Goal: Navigation & Orientation: Find specific page/section

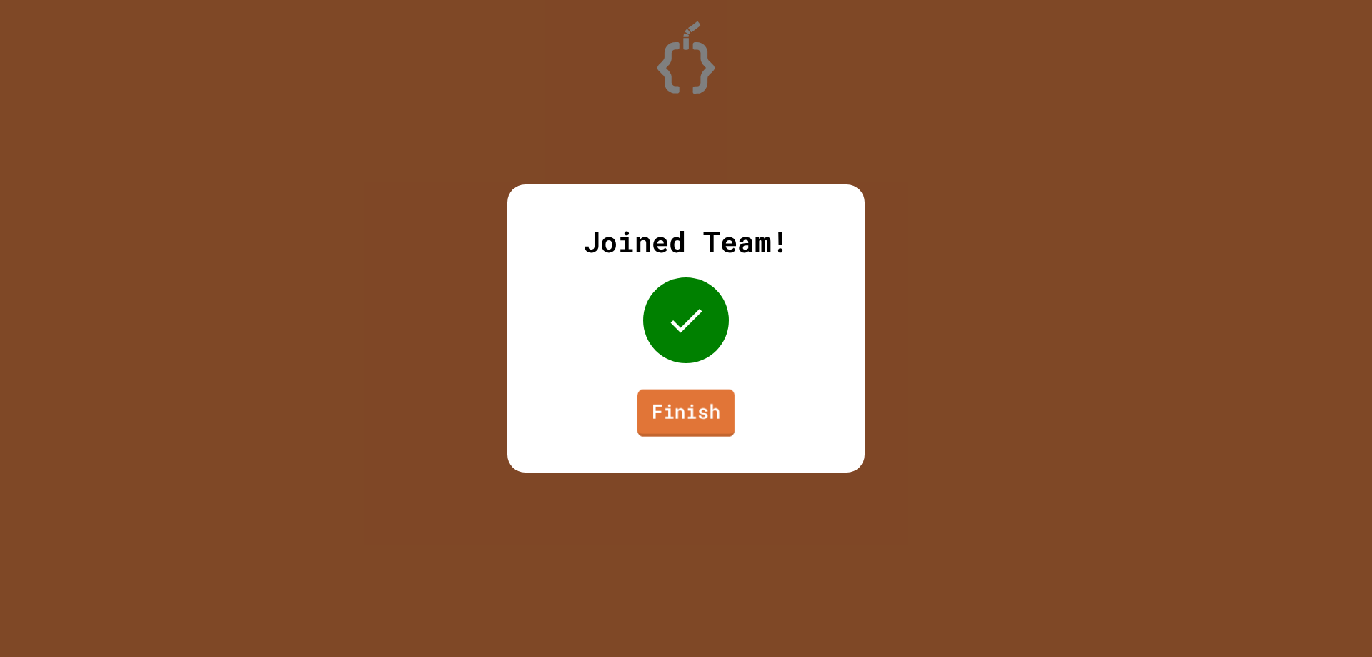
click at [653, 390] on link "Finish" at bounding box center [685, 412] width 97 height 47
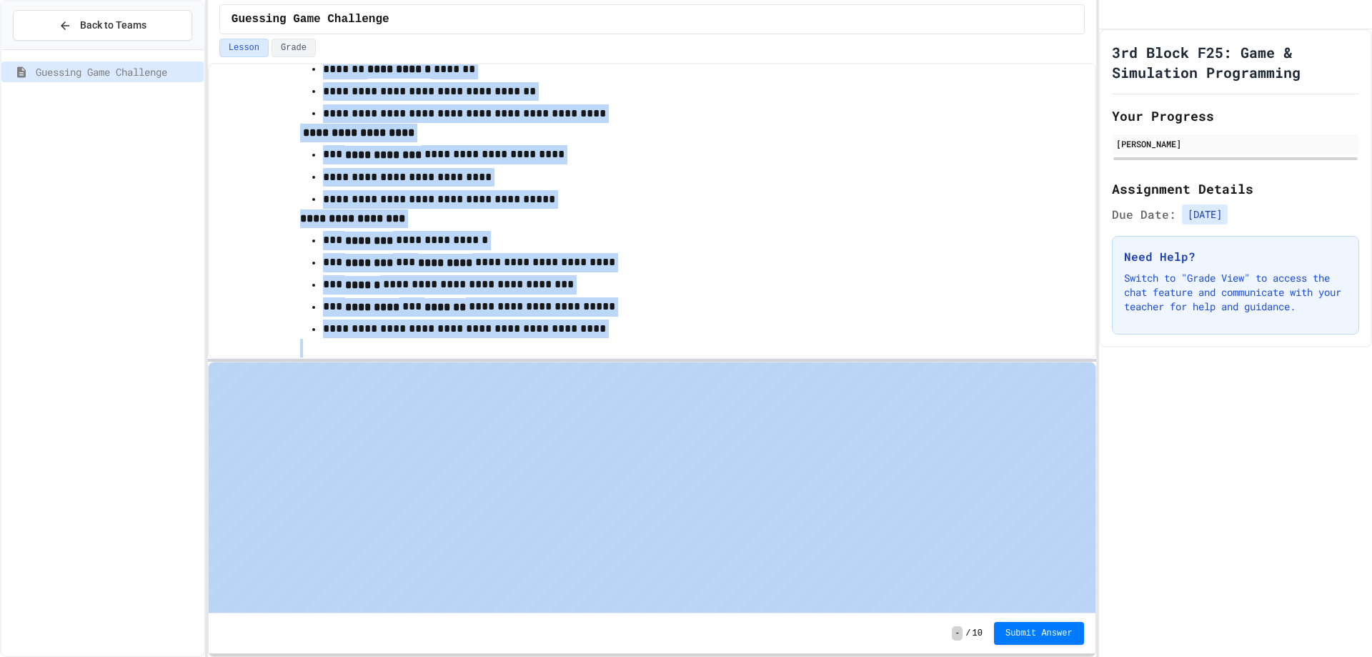
scroll to position [1290, 0]
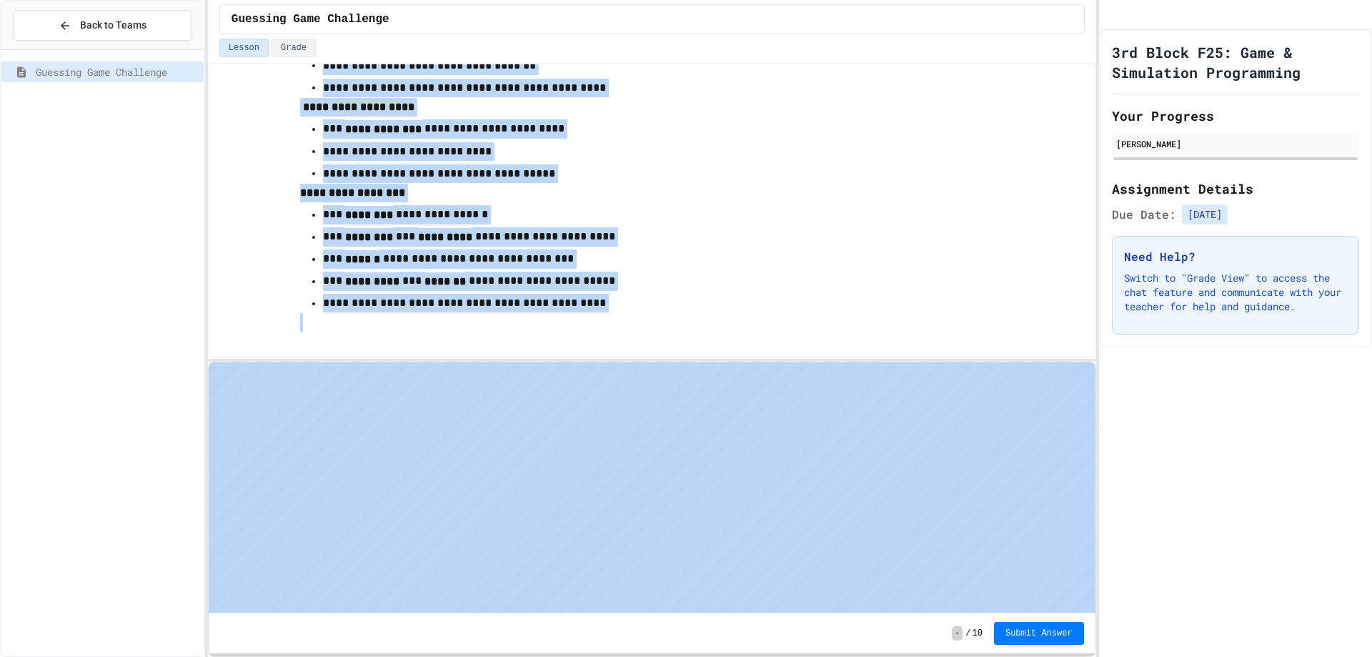
click at [630, 304] on p "**********" at bounding box center [666, 303] width 686 height 19
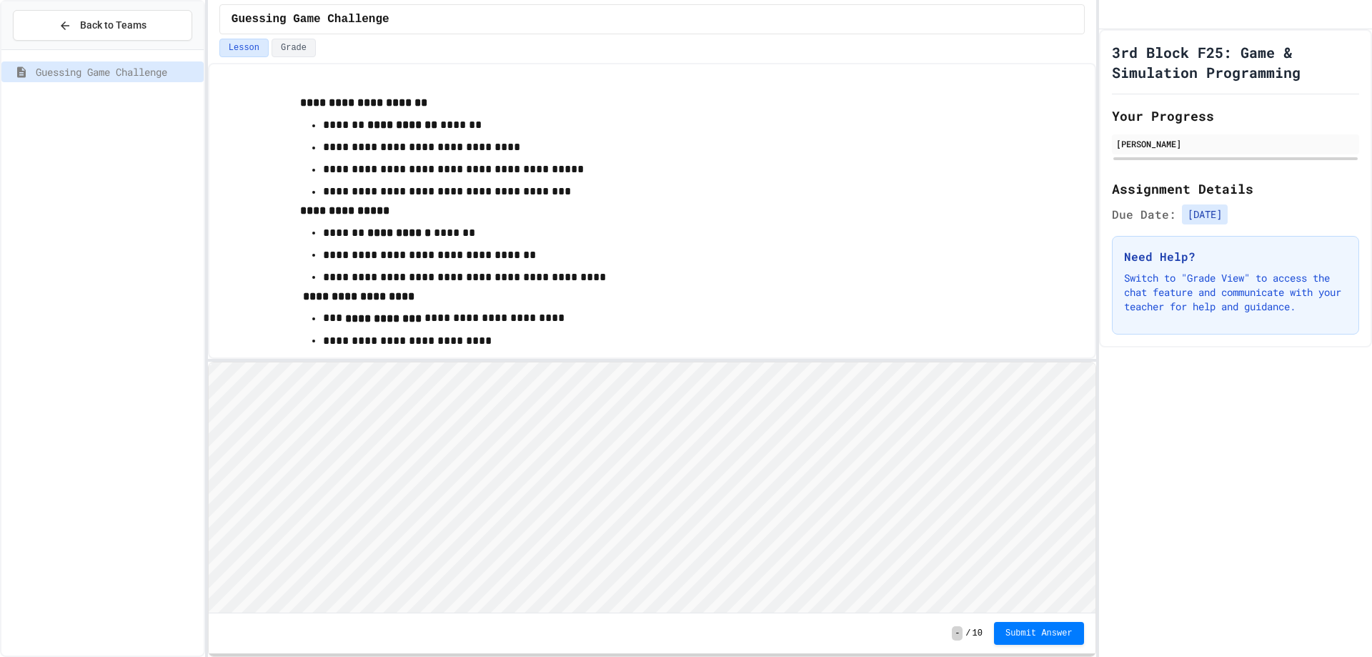
scroll to position [1005, 0]
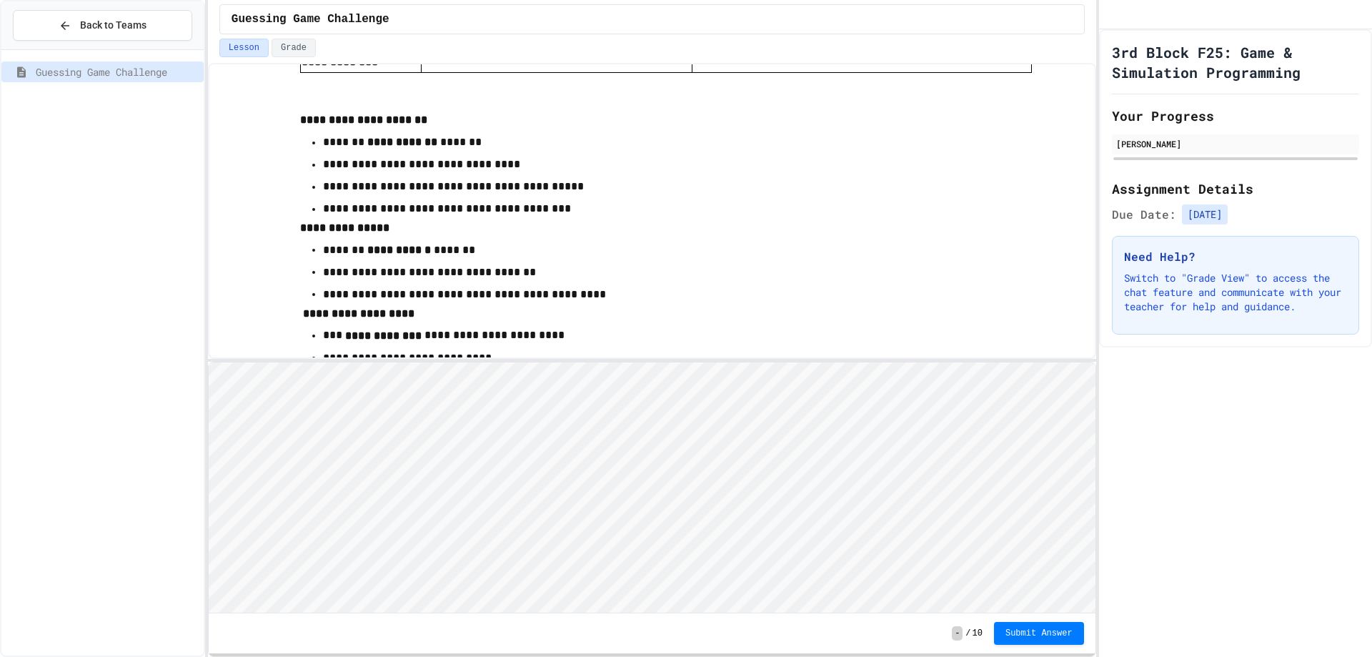
click at [521, 362] on html "Loading project... ! Error Loading Project There was an error loading the proje…" at bounding box center [651, 362] width 887 height 0
click at [693, 362] on html "Loading project... ! Error Loading Project There was an error loading the proje…" at bounding box center [651, 362] width 887 height 0
click at [565, 362] on html "Loading project... ! Error Loading Project There was an error loading the proje…" at bounding box center [651, 362] width 887 height 0
